Goal: Task Accomplishment & Management: Manage account settings

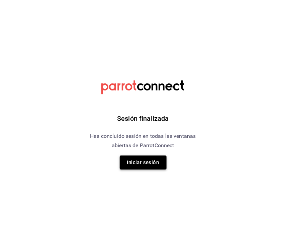
click at [147, 163] on button "Iniciar sesión" at bounding box center [143, 163] width 47 height 14
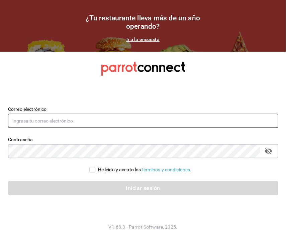
type input "totemv_55@hotmail.com"
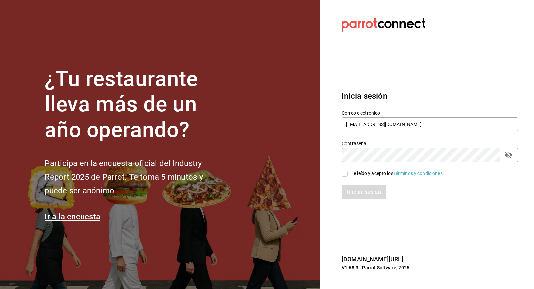
click at [285, 174] on input "He leído y acepto los Términos y condiciones." at bounding box center [345, 173] width 6 height 6
checkbox input "true"
click at [285, 188] on button "Iniciar sesión" at bounding box center [364, 192] width 45 height 14
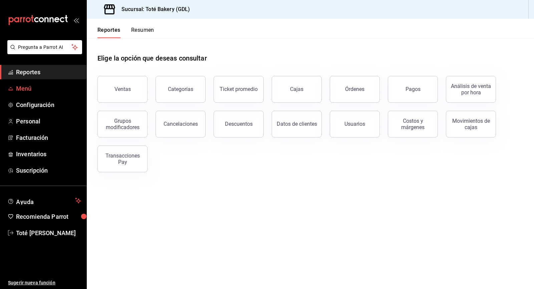
click at [22, 84] on span "Menú" at bounding box center [48, 88] width 65 height 9
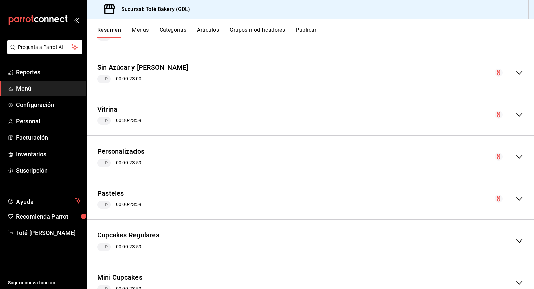
scroll to position [367, 0]
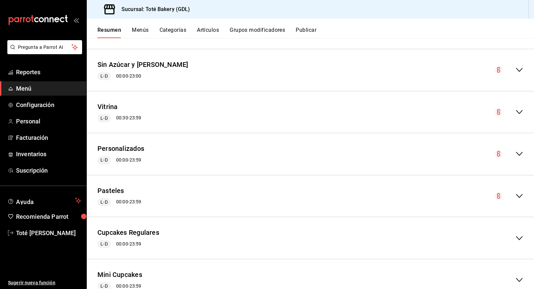
click at [146, 30] on button "Menús" at bounding box center [140, 32] width 17 height 11
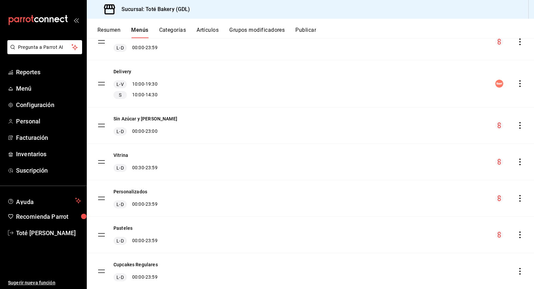
scroll to position [77, 0]
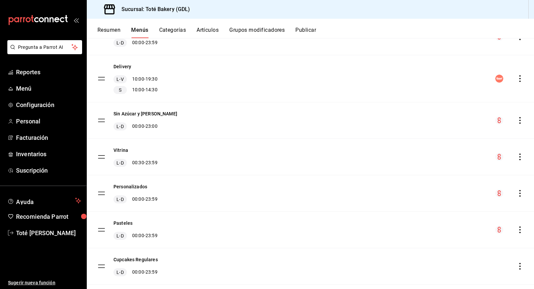
click at [113, 29] on button "Resumen" at bounding box center [109, 32] width 23 height 11
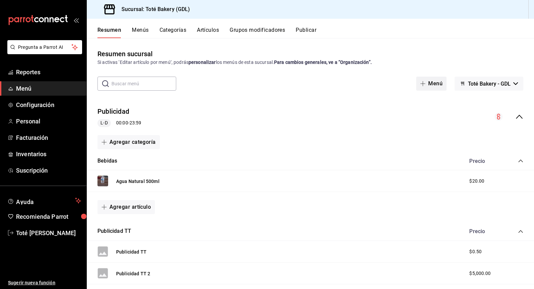
click at [426, 83] on span "button" at bounding box center [424, 83] width 8 height 5
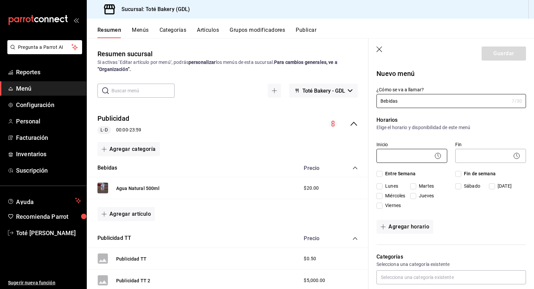
type input "Bebidas"
click at [427, 159] on body "Pregunta a Parrot AI Reportes Menú Configuración Personal Facturación Inventari…" at bounding box center [267, 144] width 534 height 289
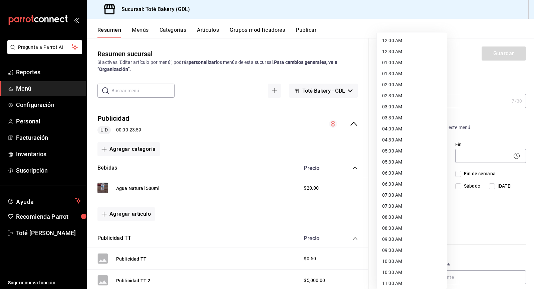
click at [465, 181] on div at bounding box center [267, 144] width 534 height 289
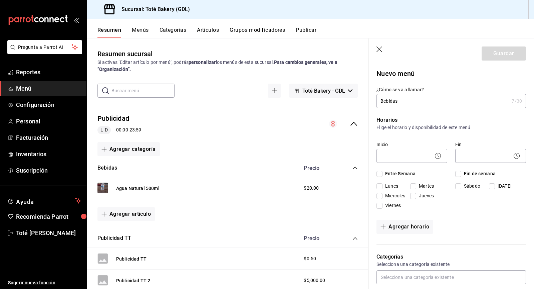
click at [383, 173] on span "Entre Semana" at bounding box center [399, 173] width 33 height 7
click at [382, 173] on input "Entre Semana" at bounding box center [380, 174] width 6 height 6
checkbox input "true"
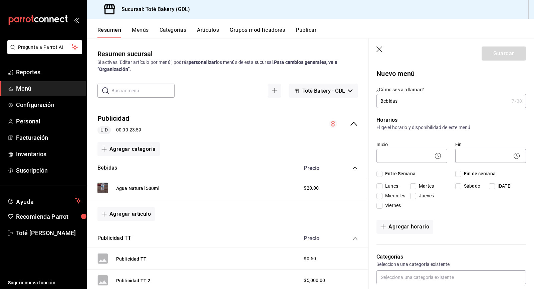
checkbox input "true"
click at [458, 171] on input "Fin de semana" at bounding box center [459, 174] width 6 height 6
checkbox input "true"
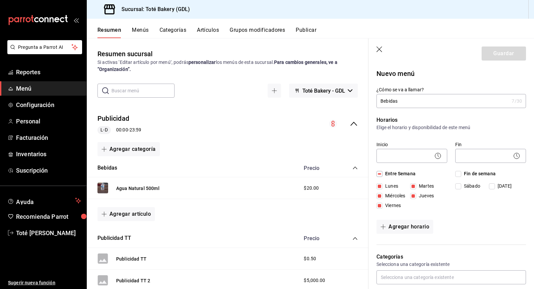
checkbox input "true"
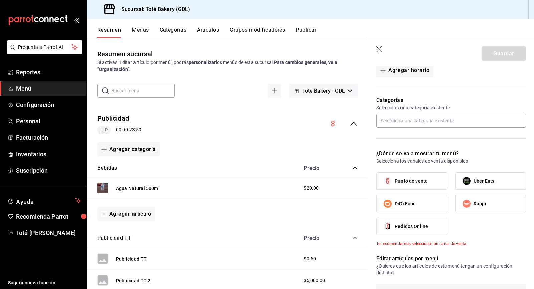
scroll to position [172, 0]
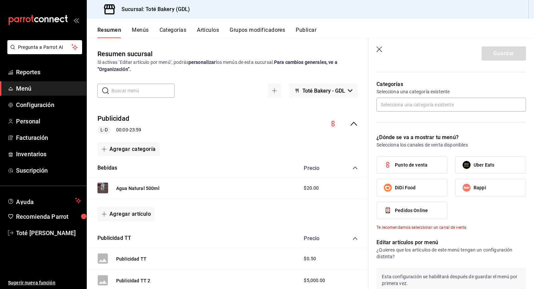
click at [419, 167] on label "Punto de venta" at bounding box center [412, 164] width 70 height 17
click at [395, 167] on input "Punto de venta" at bounding box center [388, 165] width 14 height 14
checkbox input "true"
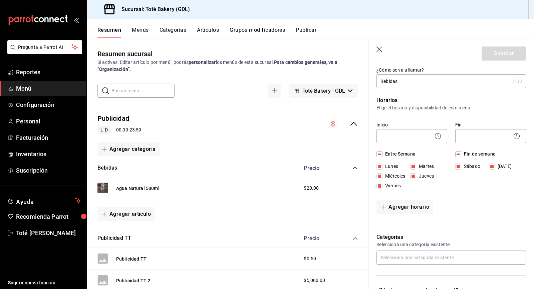
scroll to position [18, 0]
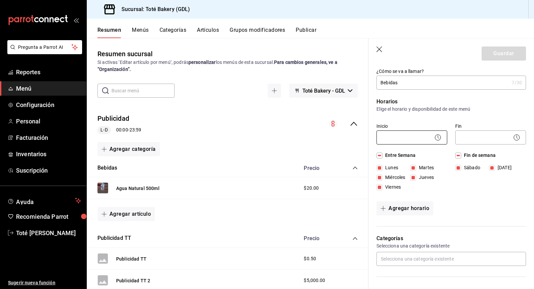
click at [433, 135] on body "Pregunta a Parrot AI Reportes Menú Configuración Personal Facturación Inventari…" at bounding box center [267, 144] width 534 height 289
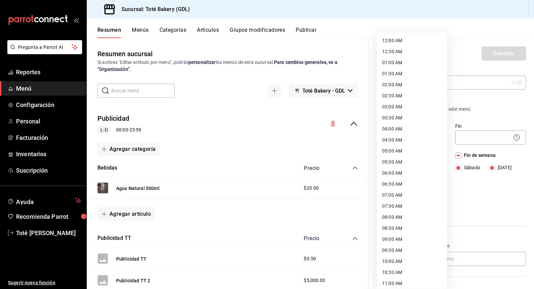
click at [393, 38] on li "12:00 AM" at bounding box center [412, 40] width 70 height 11
type input "00:00"
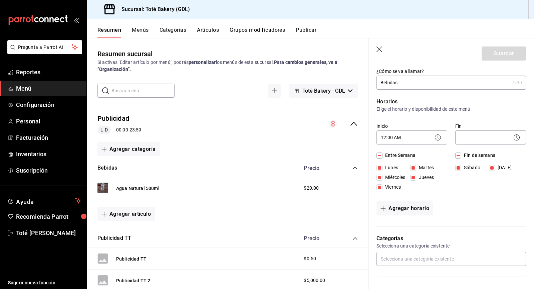
click at [517, 133] on icon at bounding box center [517, 137] width 8 height 8
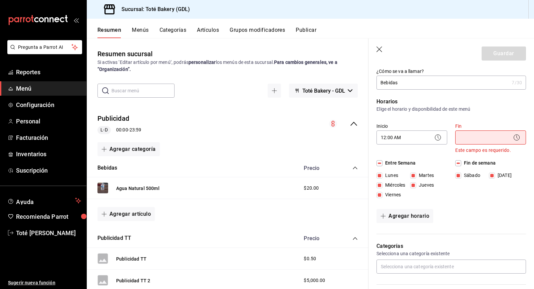
click at [516, 140] on circle at bounding box center [517, 138] width 6 height 6
click at [515, 138] on icon at bounding box center [517, 137] width 8 height 8
click at [519, 136] on icon at bounding box center [517, 137] width 8 height 8
click at [507, 107] on p "Elige el horario y disponibilidad de este menú" at bounding box center [452, 109] width 150 height 7
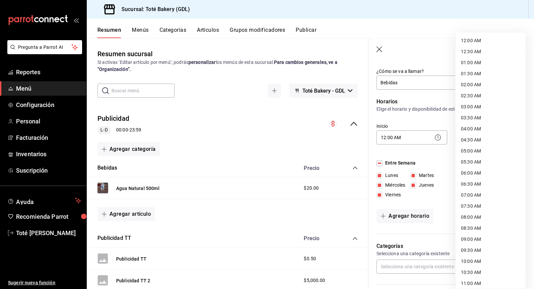
click at [502, 141] on body "Pregunta a Parrot AI Reportes Menú Configuración Personal Facturación Inventari…" at bounding box center [267, 144] width 534 height 289
click at [482, 40] on li "12:00 AM" at bounding box center [491, 40] width 70 height 11
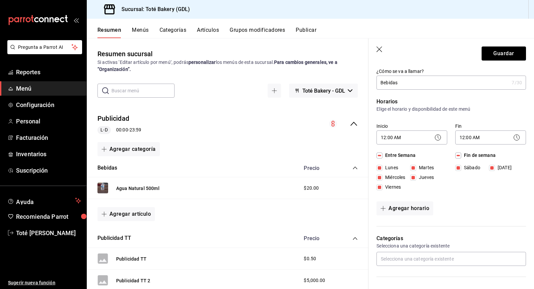
click at [520, 136] on icon at bounding box center [517, 137] width 8 height 8
click at [516, 140] on icon at bounding box center [517, 137] width 8 height 8
click at [515, 130] on body "Pregunta a Parrot AI Reportes Menú Configuración Personal Facturación Inventari…" at bounding box center [267, 144] width 534 height 289
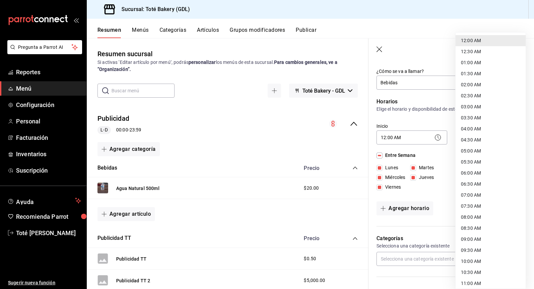
scroll to position [289, 0]
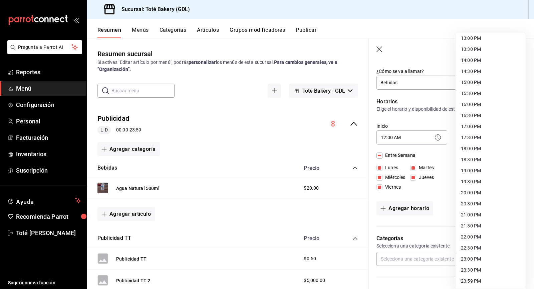
click at [481, 280] on li "23:59 PM" at bounding box center [491, 280] width 70 height 11
type input "23:59"
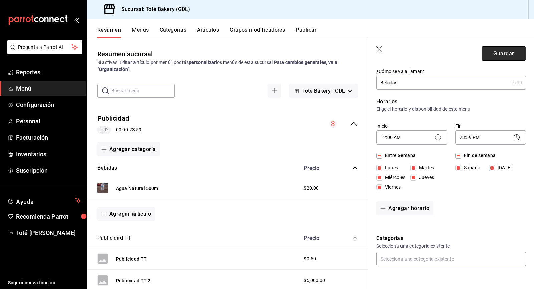
click at [504, 50] on button "Guardar" at bounding box center [504, 53] width 44 height 14
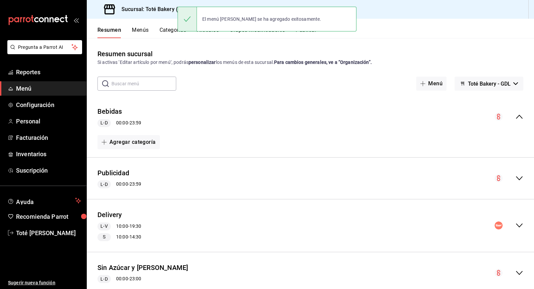
scroll to position [21, 0]
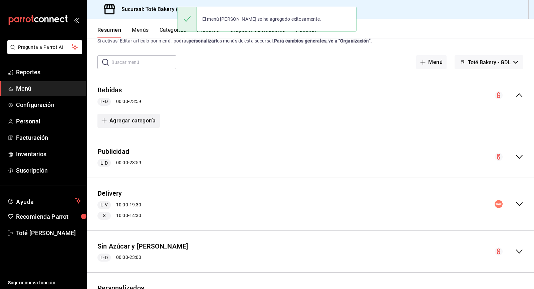
click at [149, 117] on button "Agregar categoría" at bounding box center [129, 121] width 62 height 14
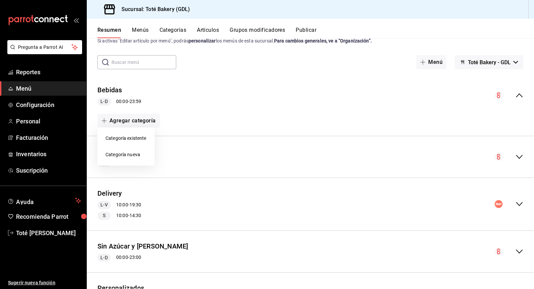
click at [137, 155] on li "Categoría nueva" at bounding box center [126, 154] width 57 height 16
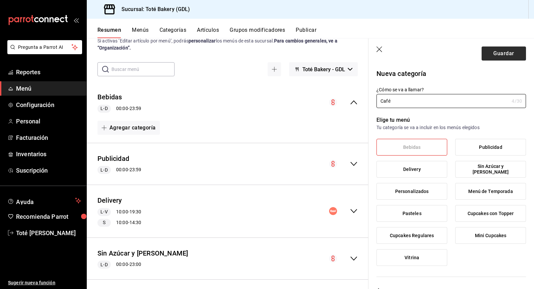
type input "Café"
click at [499, 58] on button "Guardar" at bounding box center [504, 53] width 44 height 14
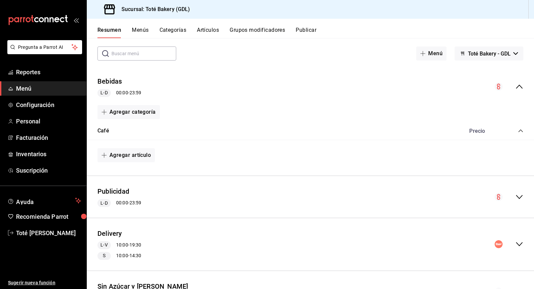
scroll to position [29, 0]
click at [124, 156] on button "Agregar artículo" at bounding box center [126, 156] width 57 height 14
click at [130, 186] on li "Artículo nuevo" at bounding box center [124, 189] width 52 height 16
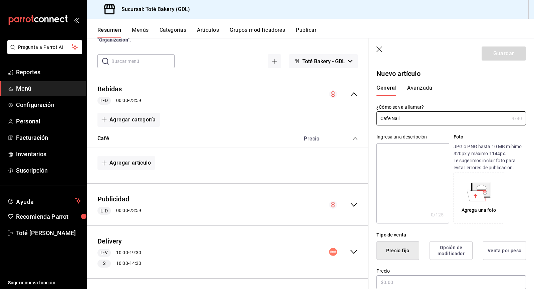
scroll to position [42, 0]
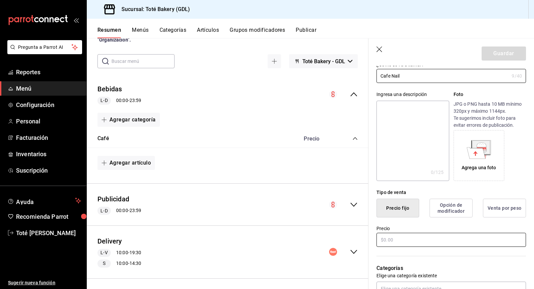
type input "Cafe Nail"
click at [406, 240] on input "text" at bounding box center [452, 239] width 150 height 14
type input "$50.00"
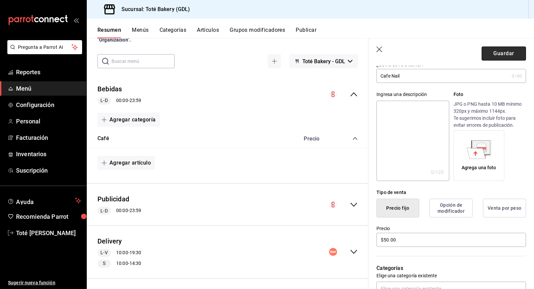
click at [493, 51] on button "Guardar" at bounding box center [504, 53] width 44 height 14
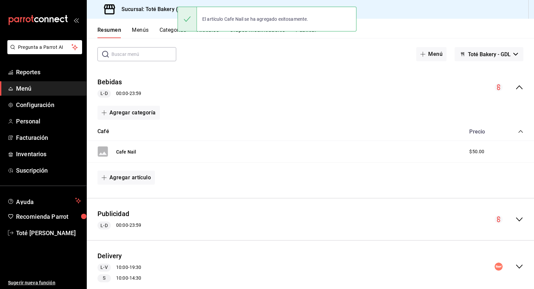
click at [124, 147] on div "Cafe Nail" at bounding box center [117, 151] width 39 height 11
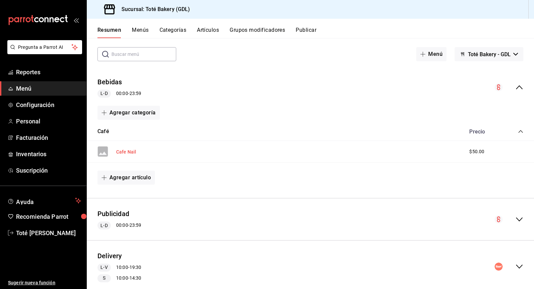
click at [124, 150] on button "Cafe Nail" at bounding box center [126, 151] width 20 height 7
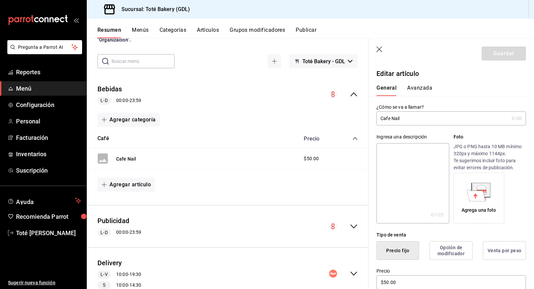
click at [391, 119] on input "Cafe Nail" at bounding box center [443, 118] width 133 height 13
type input "Café Nail"
click at [490, 53] on button "Guardar" at bounding box center [504, 53] width 44 height 14
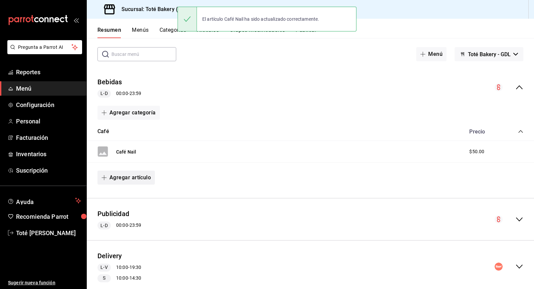
click at [139, 180] on button "Agregar artículo" at bounding box center [126, 177] width 57 height 14
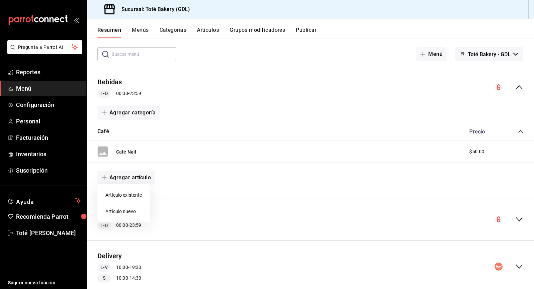
click at [129, 207] on li "Artículo nuevo" at bounding box center [124, 211] width 52 height 16
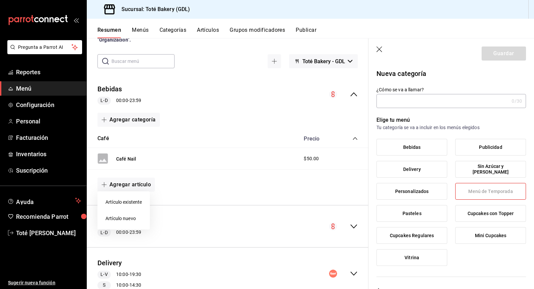
click at [399, 102] on div at bounding box center [267, 144] width 534 height 289
click at [387, 100] on input "¿Cómo se va a llamar?" at bounding box center [443, 100] width 133 height 13
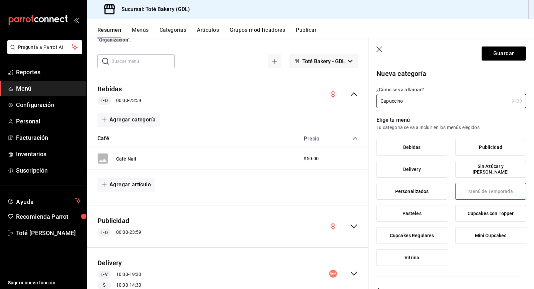
type input "Capuccino"
click at [379, 50] on icon "button" at bounding box center [380, 49] width 7 height 7
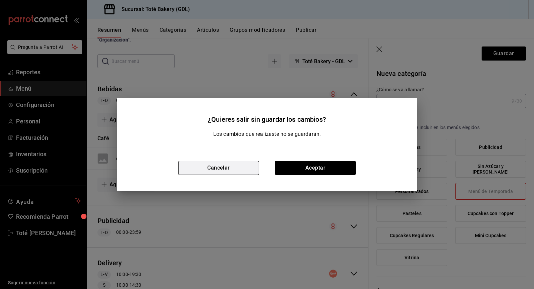
click at [230, 170] on button "Cancelar" at bounding box center [218, 168] width 81 height 14
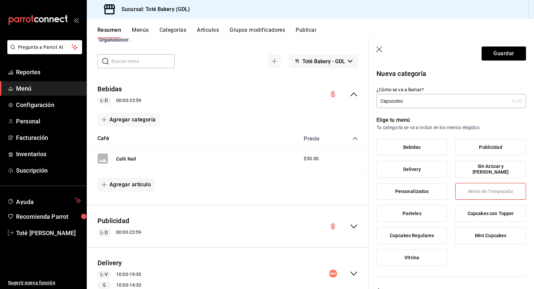
click at [382, 47] on icon "button" at bounding box center [380, 49] width 7 height 7
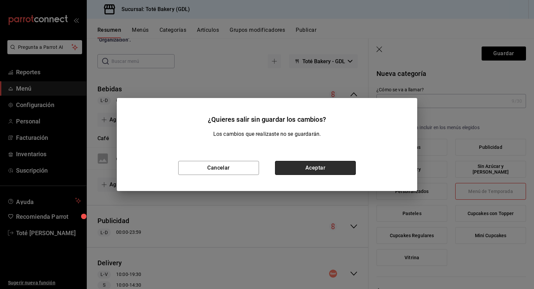
click at [309, 171] on button "Aceptar" at bounding box center [315, 168] width 81 height 14
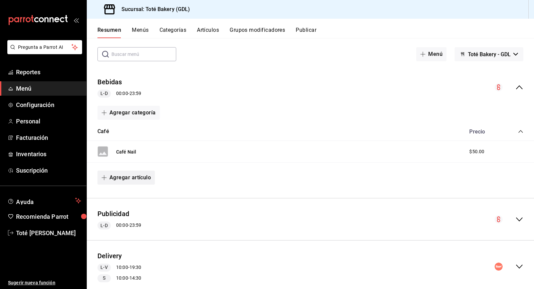
click at [117, 176] on button "Agregar artículo" at bounding box center [126, 177] width 57 height 14
click at [131, 208] on li "Artículo nuevo" at bounding box center [124, 211] width 52 height 16
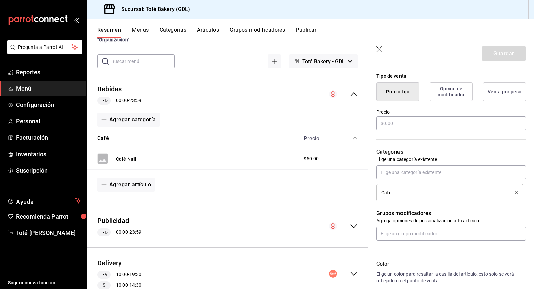
scroll to position [165, 0]
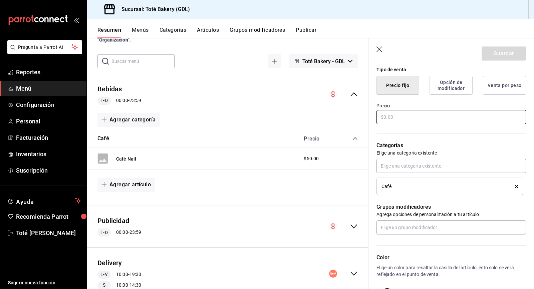
type input "Capuccino"
click at [401, 117] on input "text" at bounding box center [452, 117] width 150 height 14
type input "$65.00"
click at [496, 56] on button "Guardar" at bounding box center [504, 53] width 44 height 14
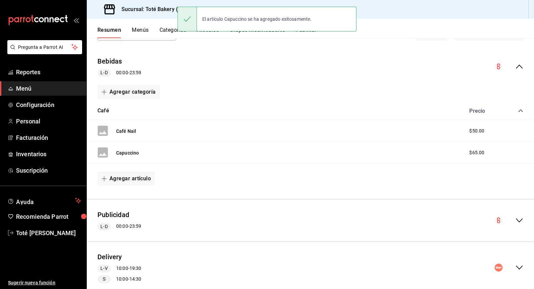
scroll to position [51, 0]
click at [119, 178] on button "Agregar artículo" at bounding box center [126, 177] width 57 height 14
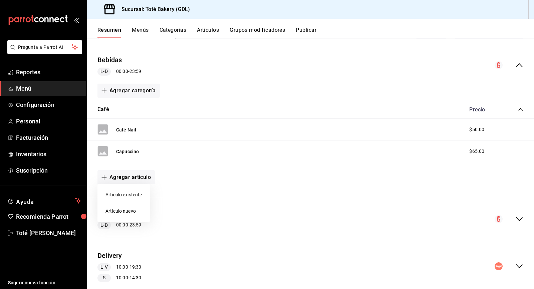
click at [134, 211] on li "Artículo nuevo" at bounding box center [124, 211] width 52 height 16
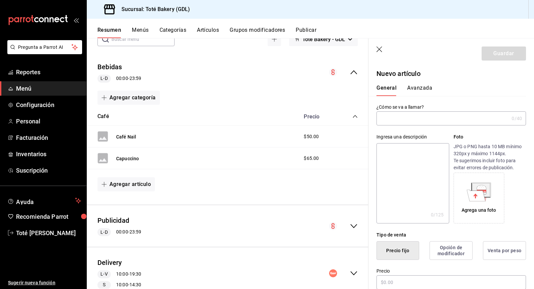
click at [390, 118] on input "text" at bounding box center [443, 118] width 133 height 13
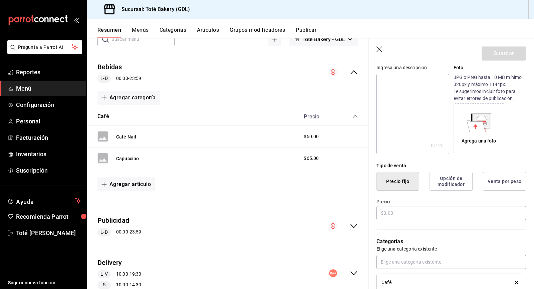
scroll to position [70, 0]
type input "Café Americano"
click at [403, 212] on input "text" at bounding box center [452, 212] width 150 height 14
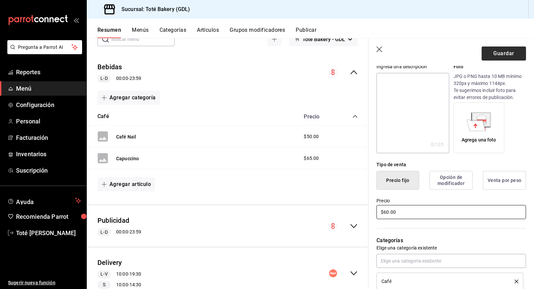
type input "$60.00"
click at [498, 56] on button "Guardar" at bounding box center [504, 53] width 44 height 14
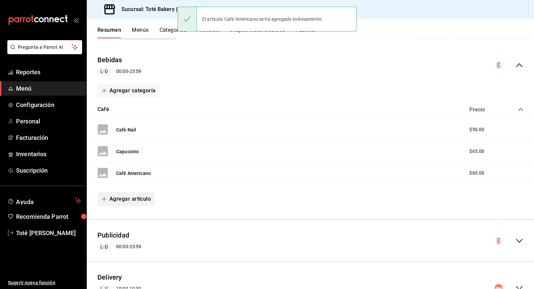
click at [139, 199] on button "Agregar artículo" at bounding box center [126, 199] width 57 height 14
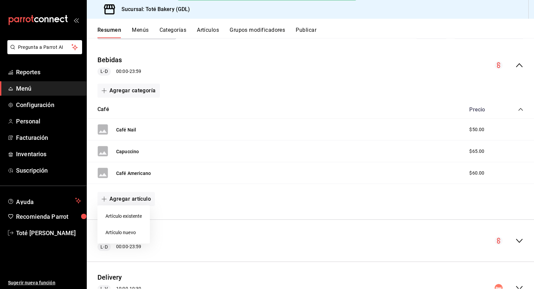
click at [139, 230] on li "Artículo nuevo" at bounding box center [124, 232] width 52 height 16
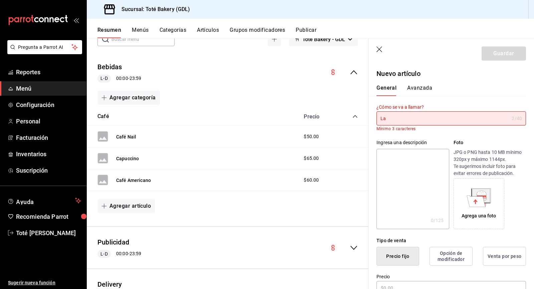
type input "L"
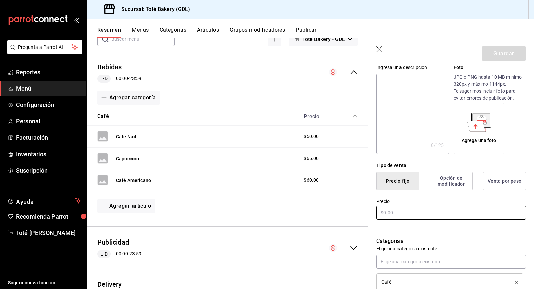
scroll to position [72, 0]
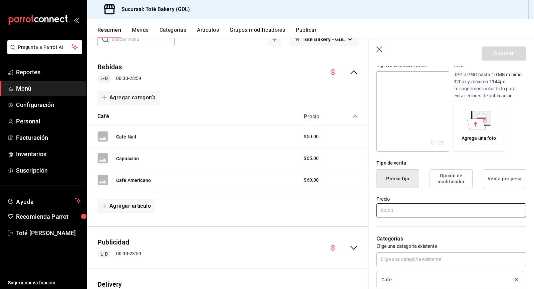
type input "Café Latte"
click at [410, 211] on input "text" at bounding box center [452, 210] width 150 height 14
type input "$60.00"
click at [512, 58] on button "Guardar" at bounding box center [504, 53] width 44 height 14
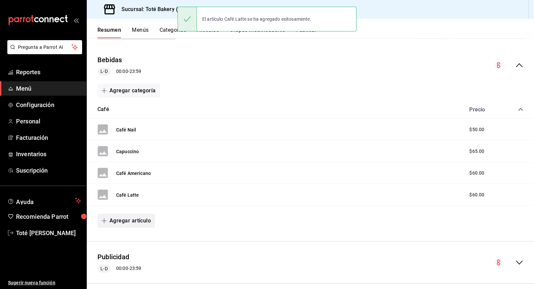
click at [133, 222] on button "Agregar artículo" at bounding box center [126, 220] width 57 height 14
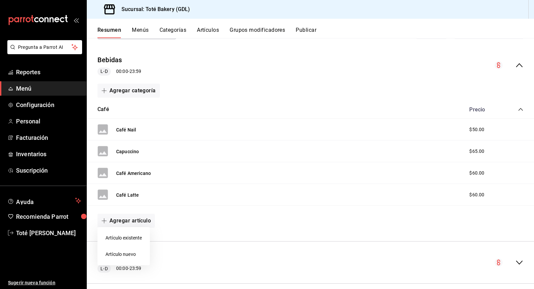
click at [136, 252] on li "Artículo nuevo" at bounding box center [124, 254] width 52 height 16
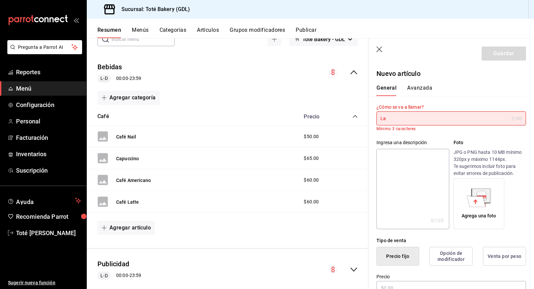
type input "L"
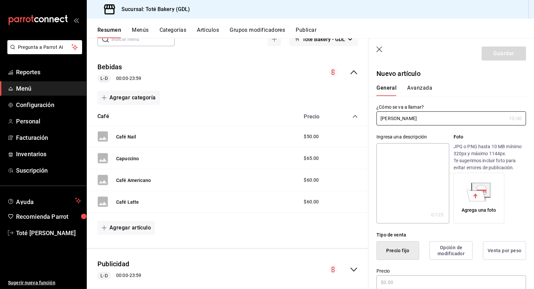
scroll to position [41, 0]
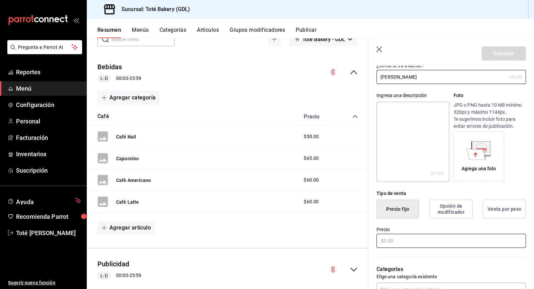
type input "[PERSON_NAME]"
click at [431, 240] on input "text" at bounding box center [452, 240] width 150 height 14
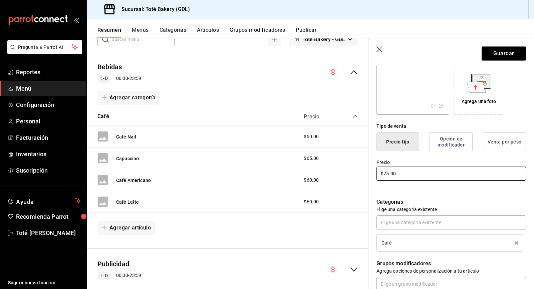
scroll to position [58, 0]
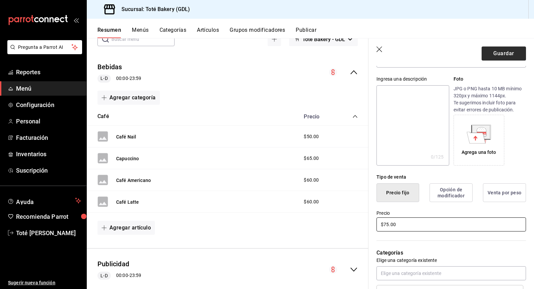
type input "$75.00"
click at [504, 52] on button "Guardar" at bounding box center [504, 53] width 44 height 14
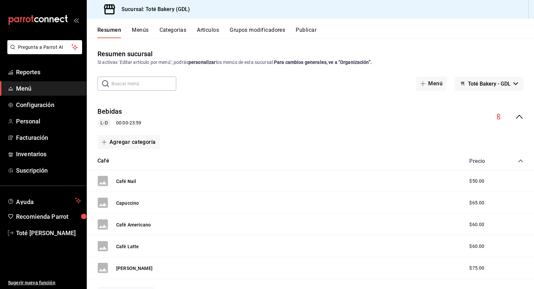
click at [306, 28] on button "Publicar" at bounding box center [306, 32] width 21 height 11
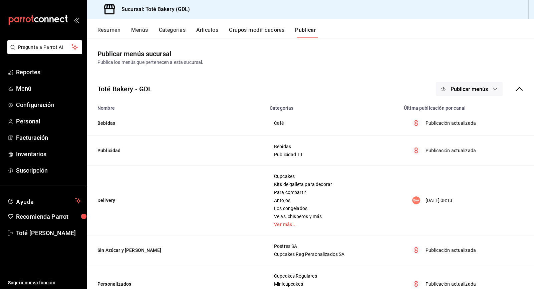
click at [491, 90] on button "Publicar menús" at bounding box center [469, 89] width 67 height 14
click at [486, 109] on span "Punto de venta" at bounding box center [479, 110] width 32 height 7
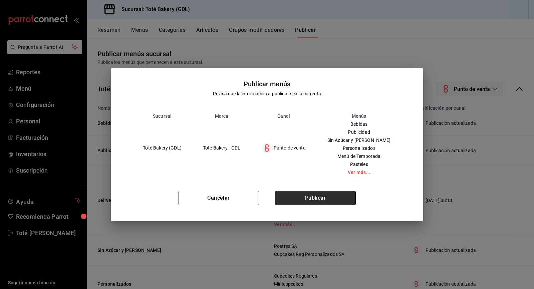
click at [337, 195] on button "Publicar" at bounding box center [315, 198] width 81 height 14
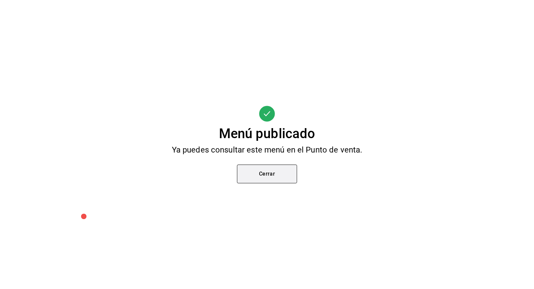
click at [276, 176] on button "Cerrar" at bounding box center [267, 173] width 60 height 19
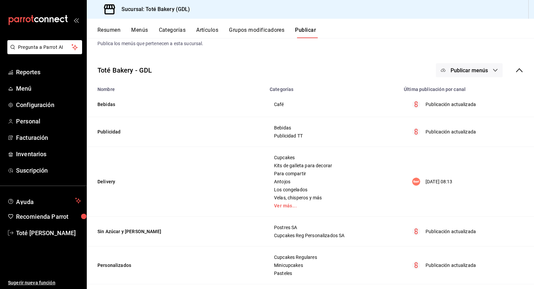
scroll to position [22, 0]
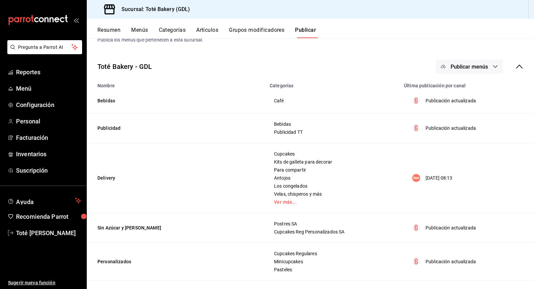
click at [117, 27] on button "Resumen" at bounding box center [109, 32] width 23 height 11
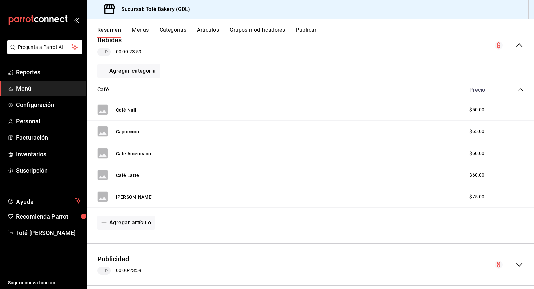
scroll to position [79, 0]
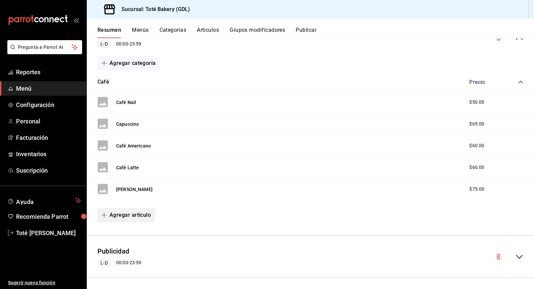
click at [125, 210] on button "Agregar artículo" at bounding box center [126, 215] width 57 height 14
click at [129, 248] on li "Artículo nuevo" at bounding box center [124, 248] width 52 height 16
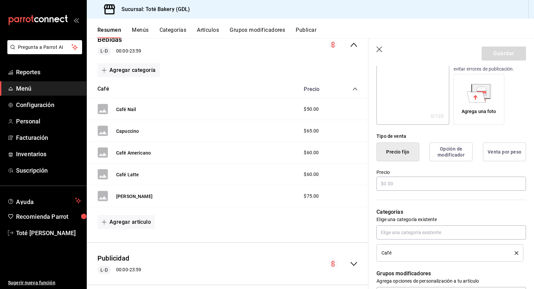
scroll to position [134, 0]
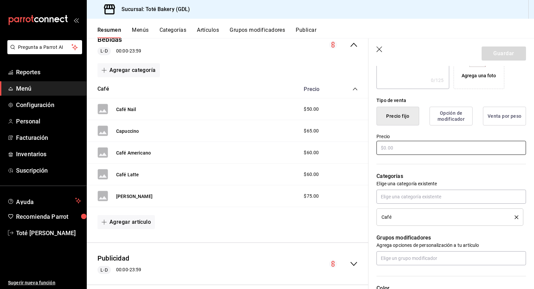
type input "Capuccino Nail"
click at [390, 149] on input "text" at bounding box center [452, 148] width 150 height 14
type input "$55.00"
click at [516, 50] on button "Guardar" at bounding box center [504, 53] width 44 height 14
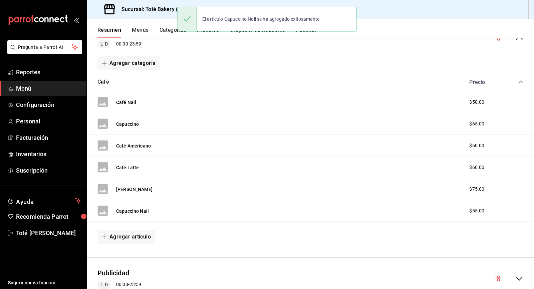
click at [311, 33] on div "El artículo Capuccino Nail se ha agregado exitosamente." at bounding box center [267, 19] width 179 height 29
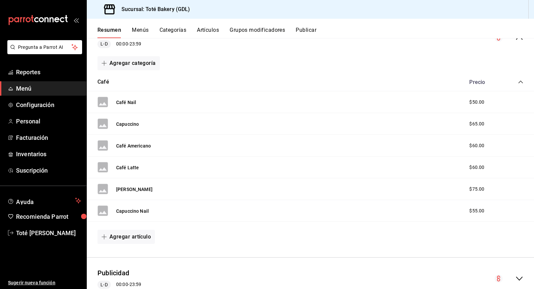
click at [303, 30] on button "Publicar" at bounding box center [306, 32] width 21 height 11
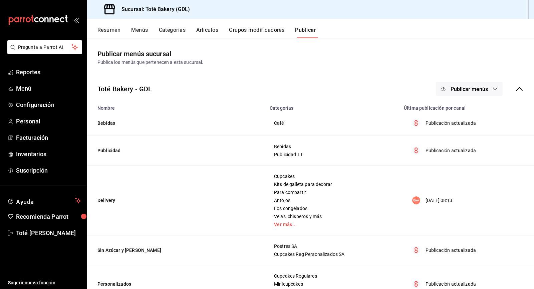
click at [475, 90] on span "Publicar menús" at bounding box center [469, 89] width 37 height 6
click at [468, 109] on span "Punto de venta" at bounding box center [479, 110] width 32 height 7
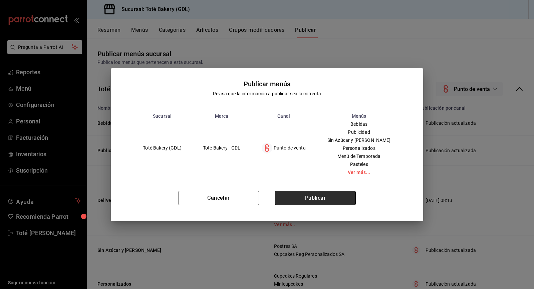
click at [299, 201] on button "Publicar" at bounding box center [315, 198] width 81 height 14
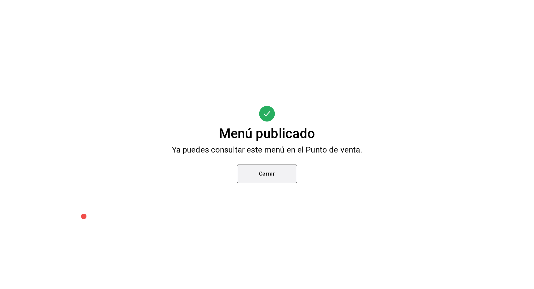
click at [277, 173] on button "Cerrar" at bounding box center [267, 173] width 60 height 19
